Goal: Complete application form: Complete application form

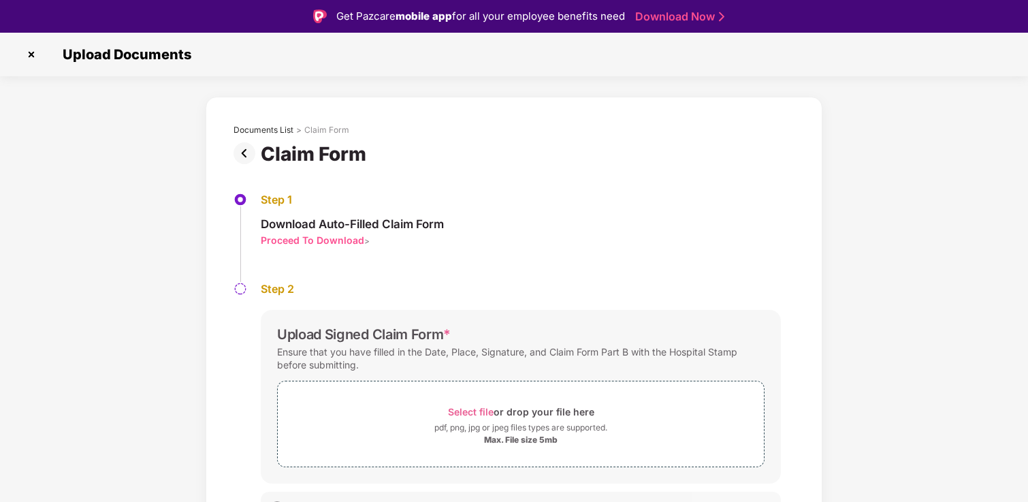
scroll to position [25, 0]
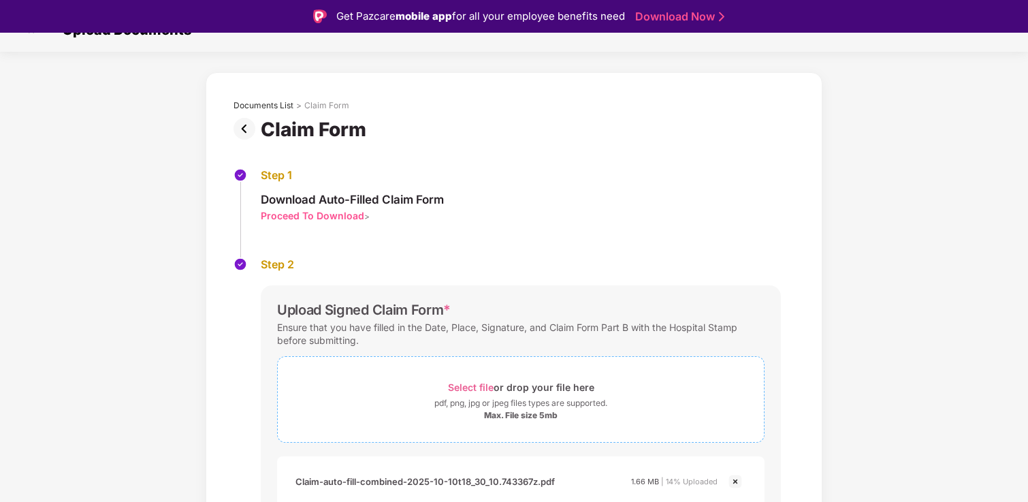
click at [517, 392] on div "Select file or drop your file here" at bounding box center [521, 387] width 146 height 18
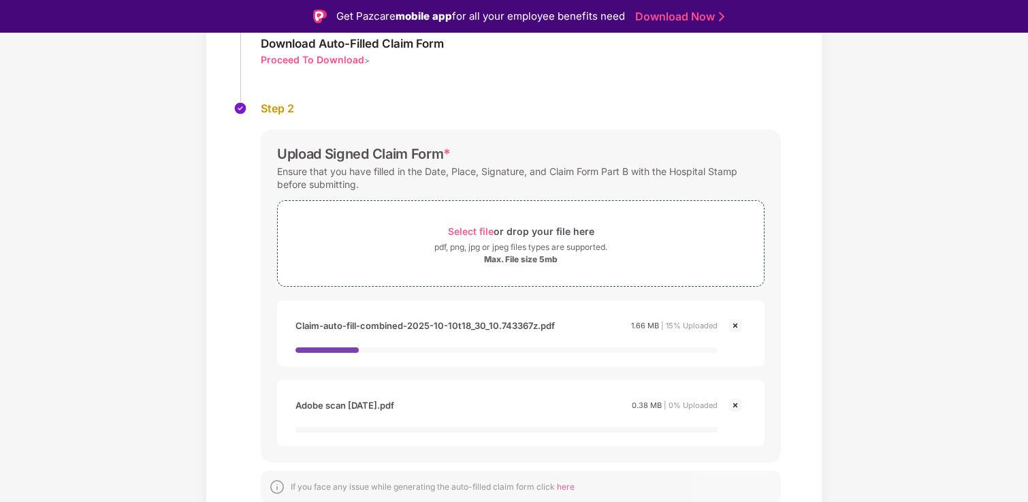
scroll to position [218, 0]
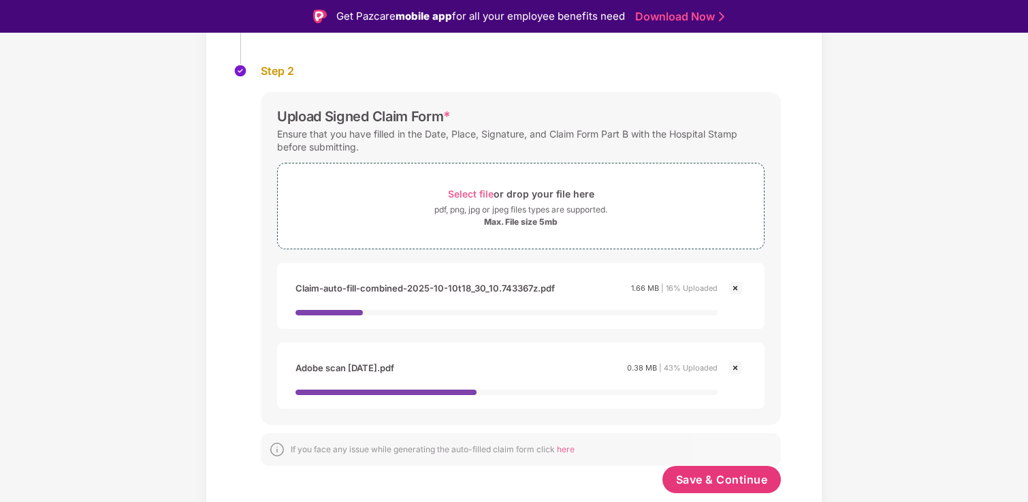
click at [733, 284] on img at bounding box center [735, 288] width 16 height 16
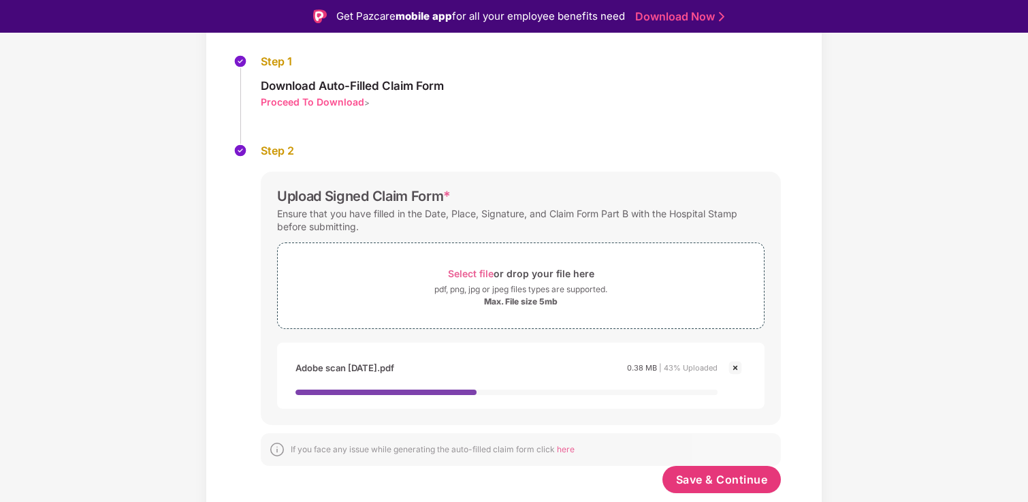
scroll to position [138, 0]
click at [732, 367] on img at bounding box center [735, 367] width 16 height 16
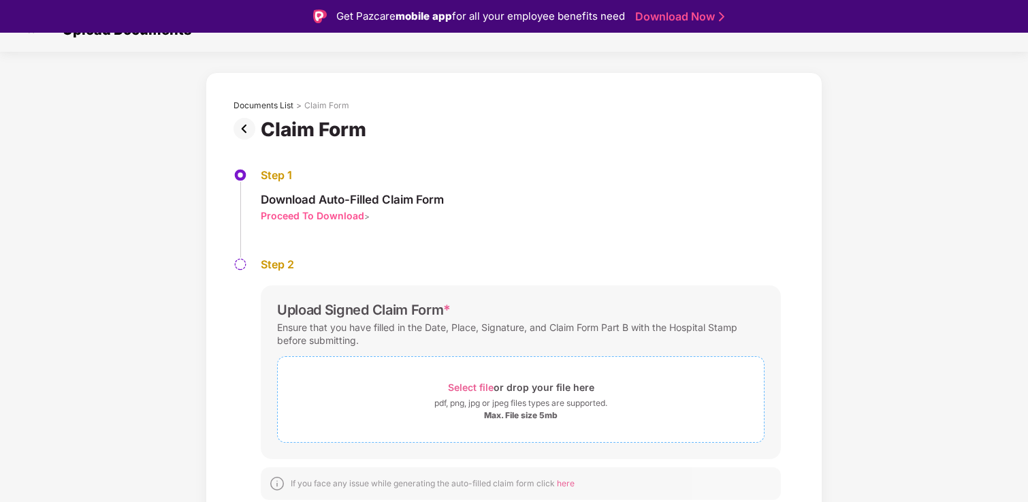
click at [508, 383] on div "Select file or drop your file here" at bounding box center [521, 387] width 146 height 18
click at [519, 391] on div "Select file or drop your file here" at bounding box center [521, 387] width 146 height 18
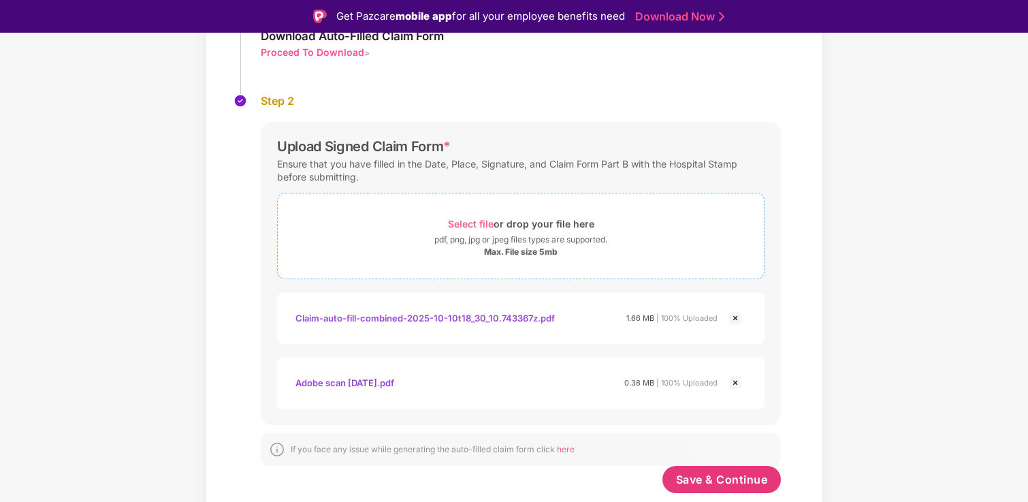
scroll to position [188, 0]
click at [707, 483] on span "Save & Continue" at bounding box center [722, 479] width 92 height 15
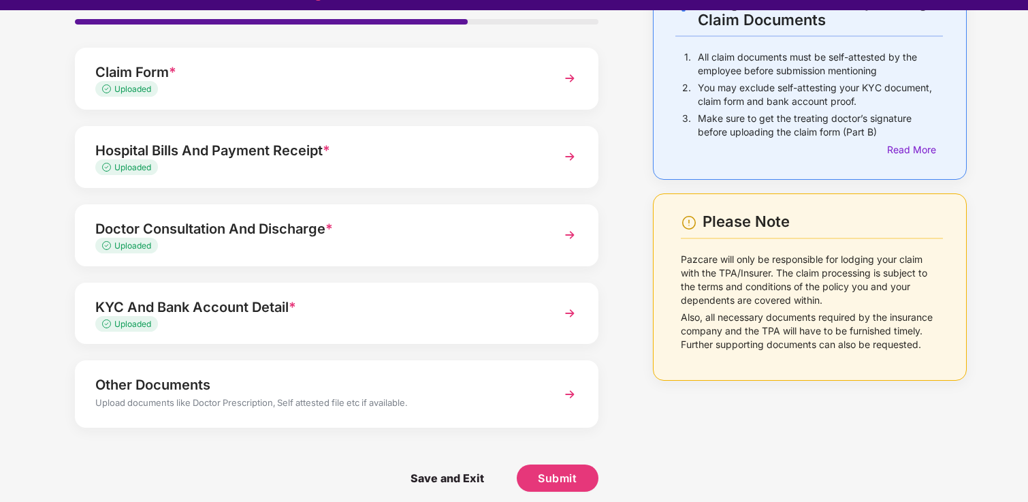
scroll to position [33, 0]
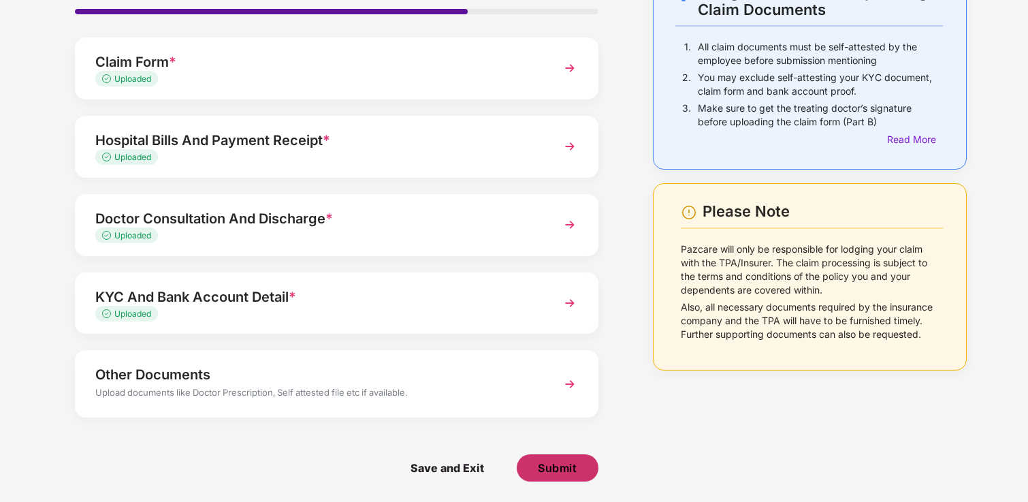
click at [544, 462] on span "Submit" at bounding box center [557, 467] width 39 height 15
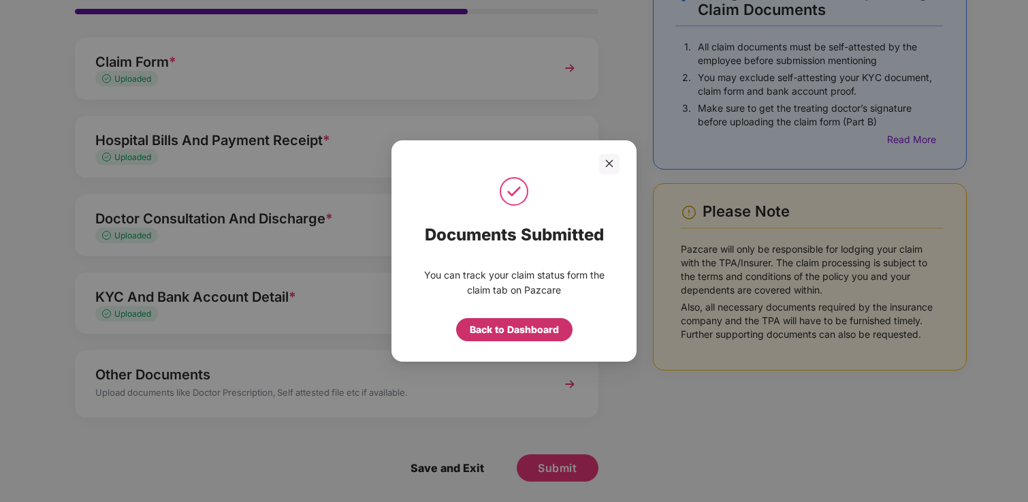
click at [517, 325] on div "Back to Dashboard" at bounding box center [514, 329] width 89 height 15
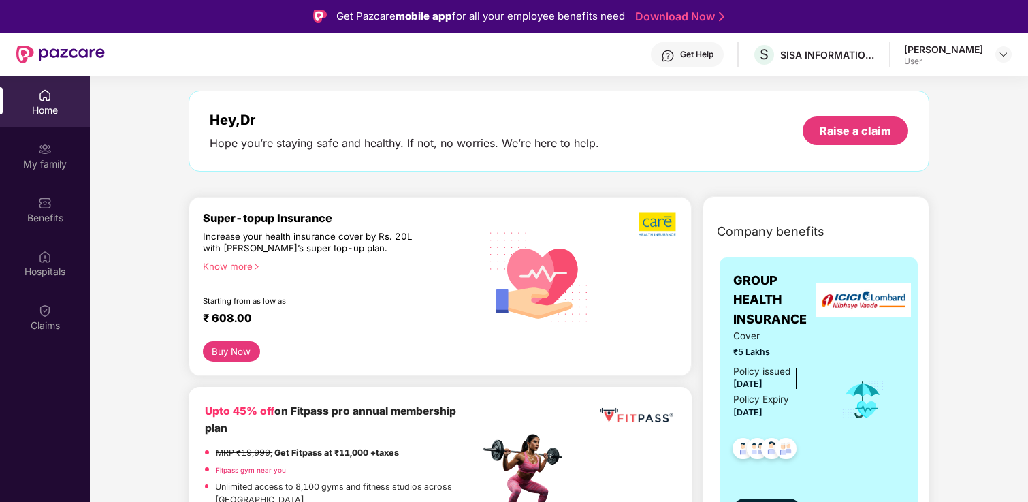
scroll to position [56, 0]
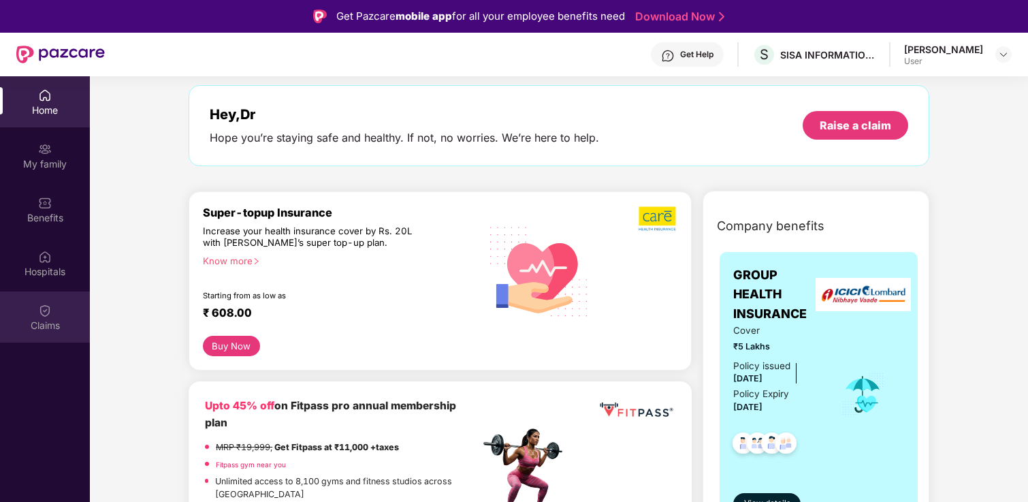
click at [59, 322] on div "Claims" at bounding box center [45, 326] width 90 height 14
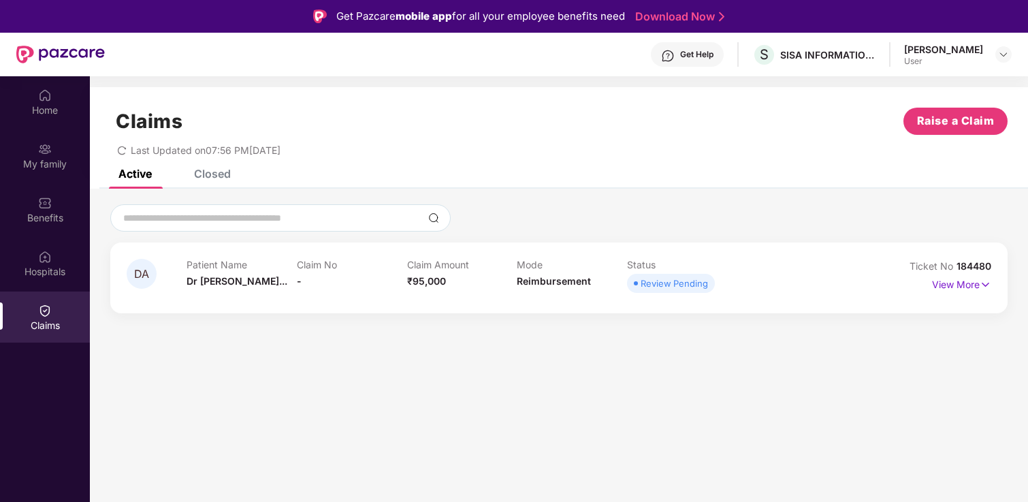
click at [929, 62] on div "User" at bounding box center [943, 61] width 79 height 11
click at [979, 61] on div "User" at bounding box center [943, 61] width 79 height 11
click at [1009, 56] on div at bounding box center [1003, 54] width 16 height 16
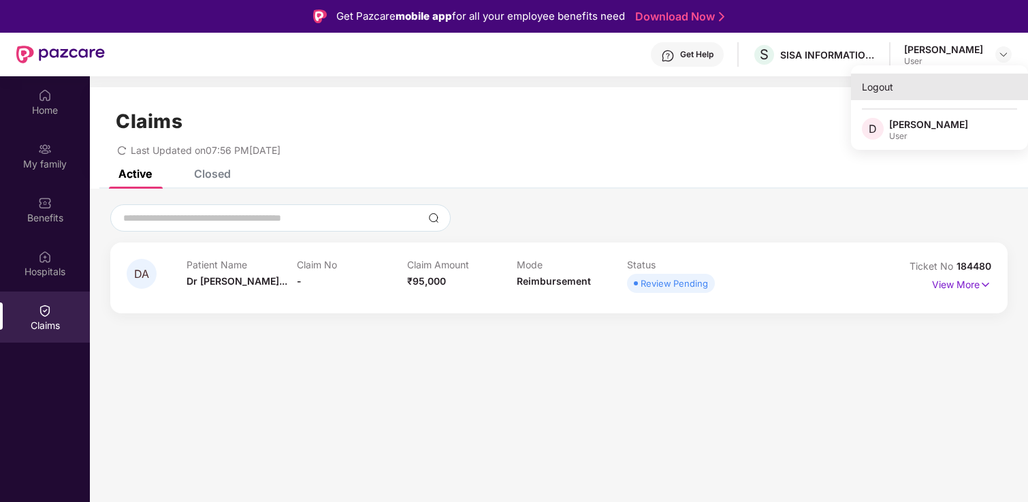
click at [895, 78] on div "Logout" at bounding box center [939, 87] width 177 height 27
